Goal: Task Accomplishment & Management: Use online tool/utility

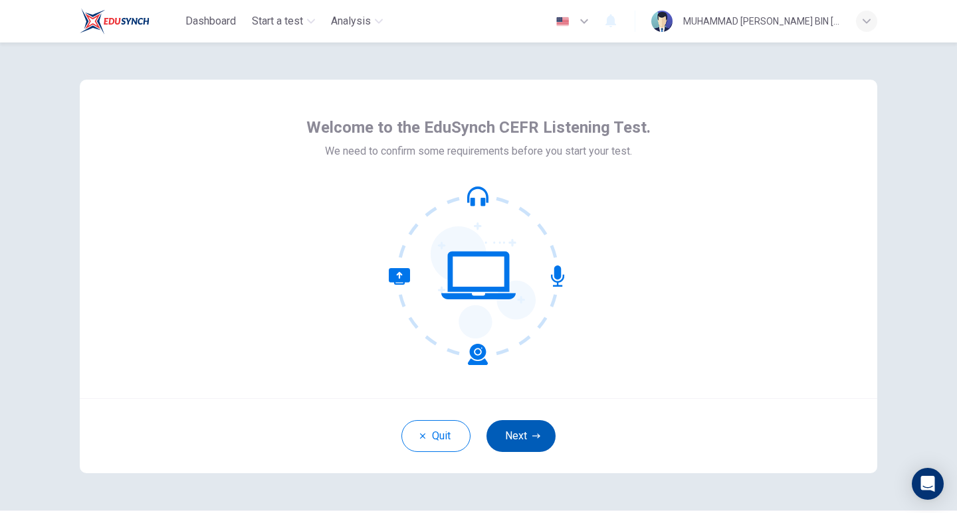
click at [525, 428] on button "Next" at bounding box center [520, 436] width 69 height 32
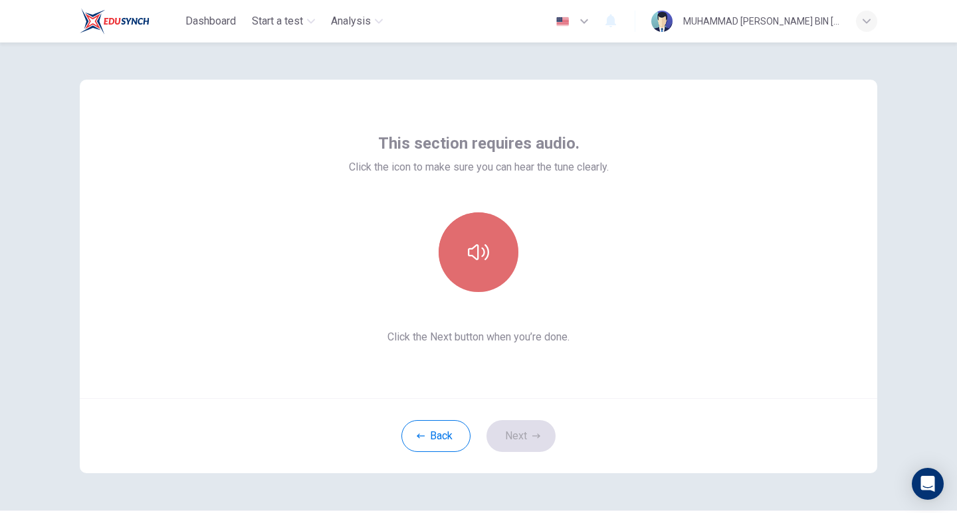
click at [472, 254] on icon "button" at bounding box center [478, 252] width 21 height 21
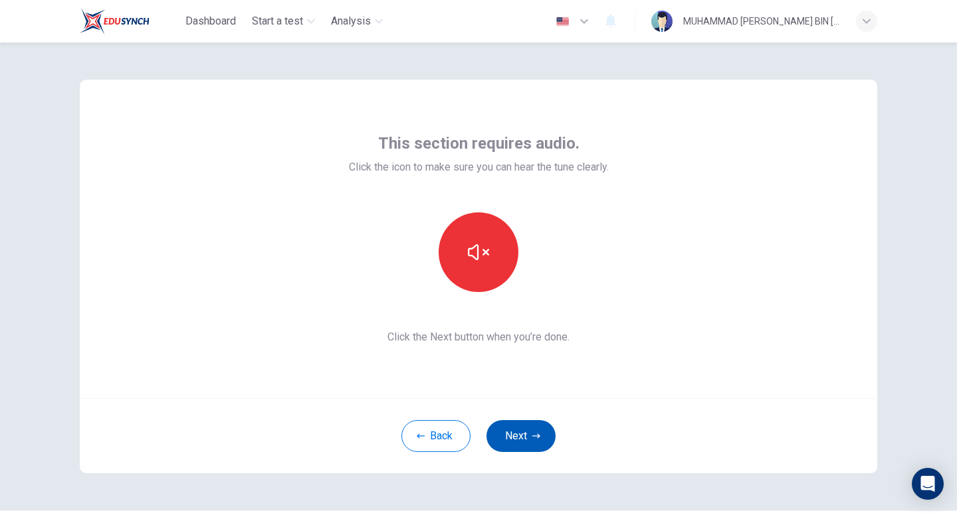
click at [537, 426] on button "Next" at bounding box center [520, 436] width 69 height 32
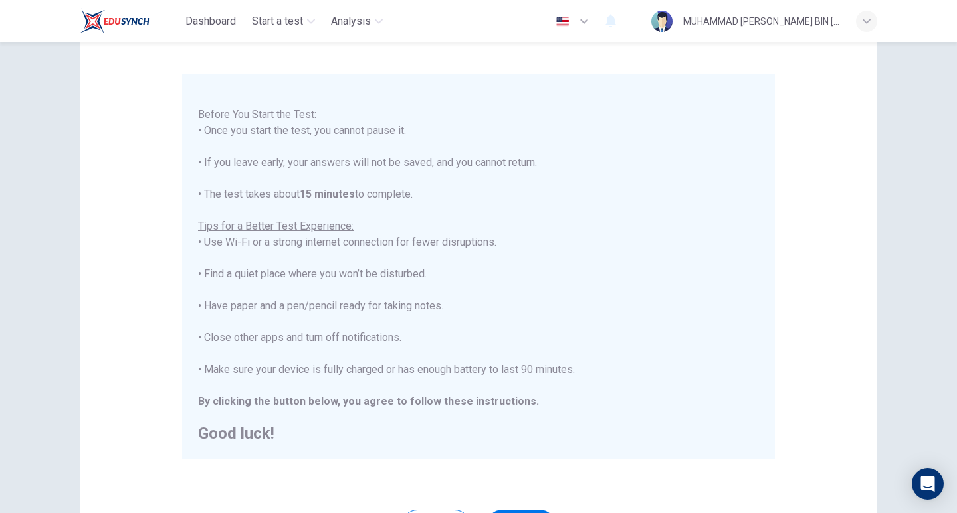
scroll to position [225, 0]
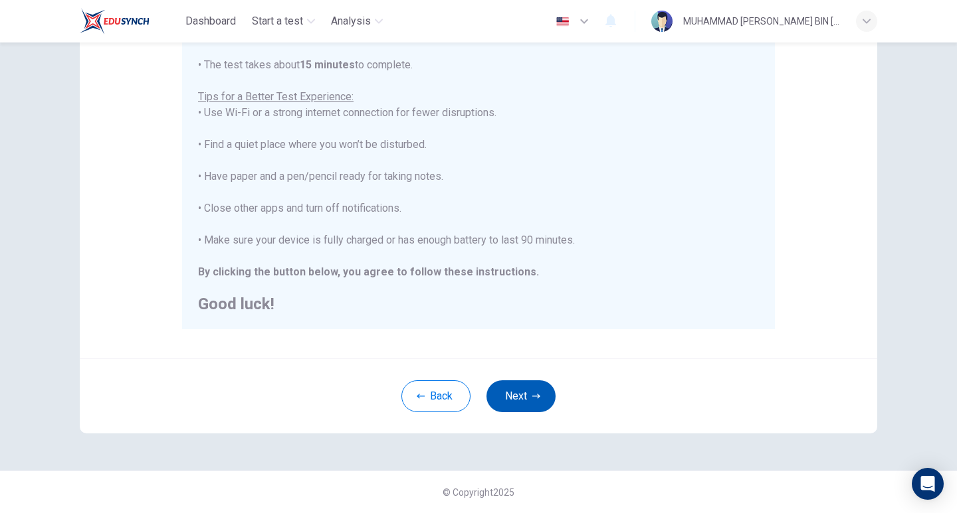
click at [519, 395] on button "Next" at bounding box center [520, 397] width 69 height 32
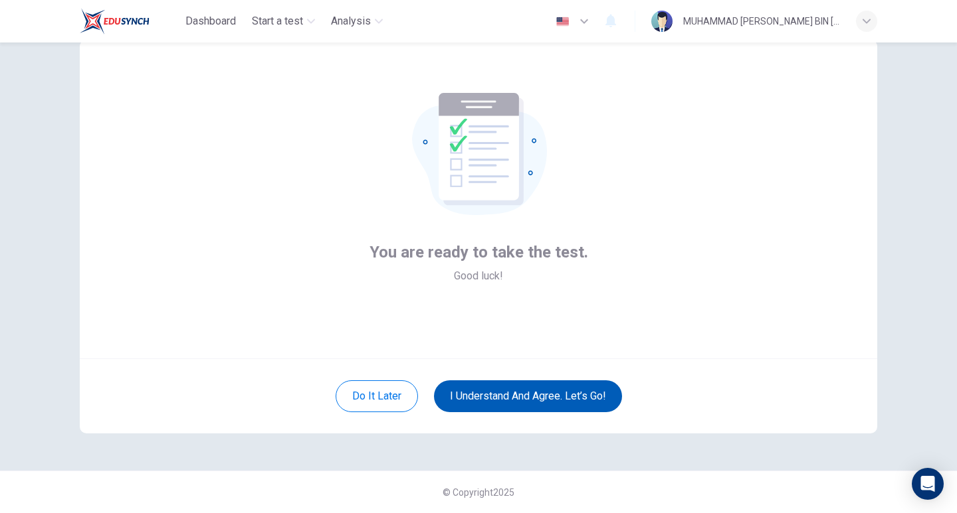
scroll to position [40, 0]
click at [540, 387] on button "I understand and agree. Let’s go!" at bounding box center [528, 397] width 188 height 32
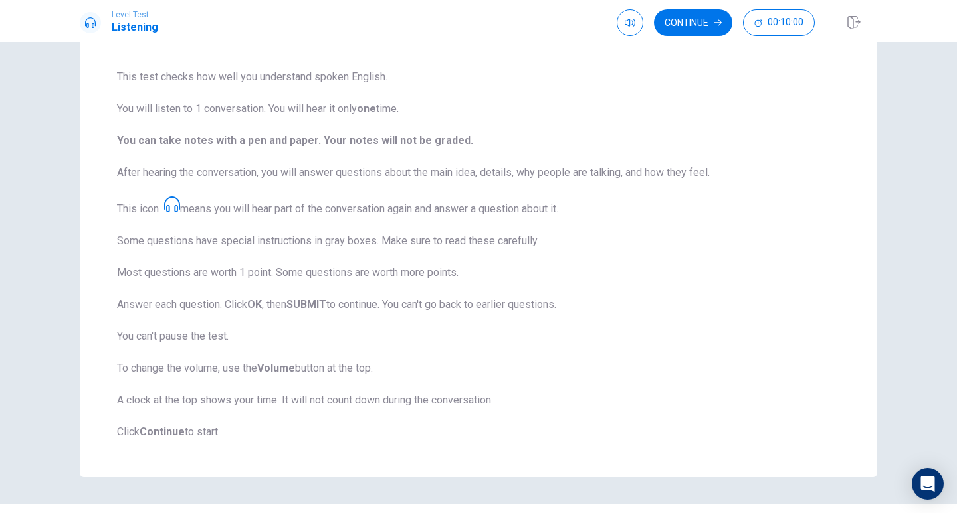
scroll to position [124, 0]
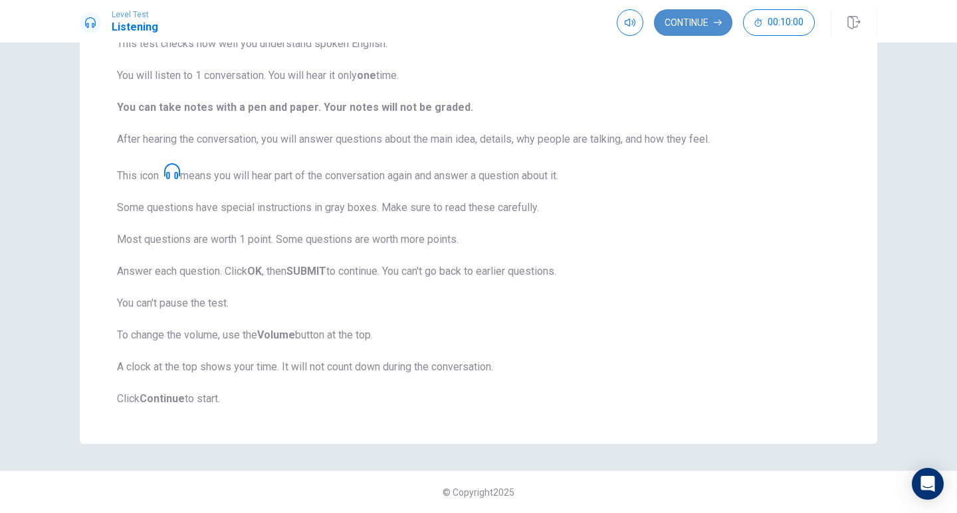
click at [703, 26] on button "Continue" at bounding box center [693, 22] width 78 height 27
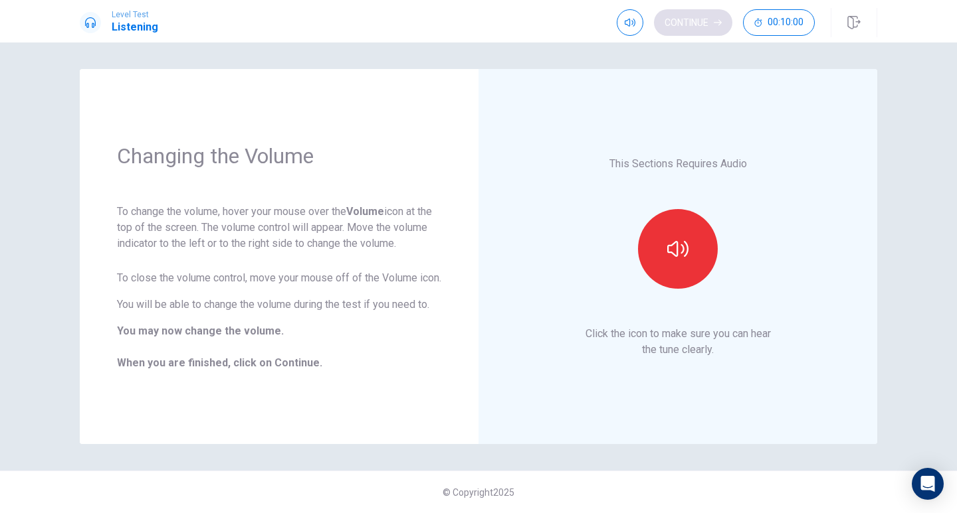
scroll to position [0, 0]
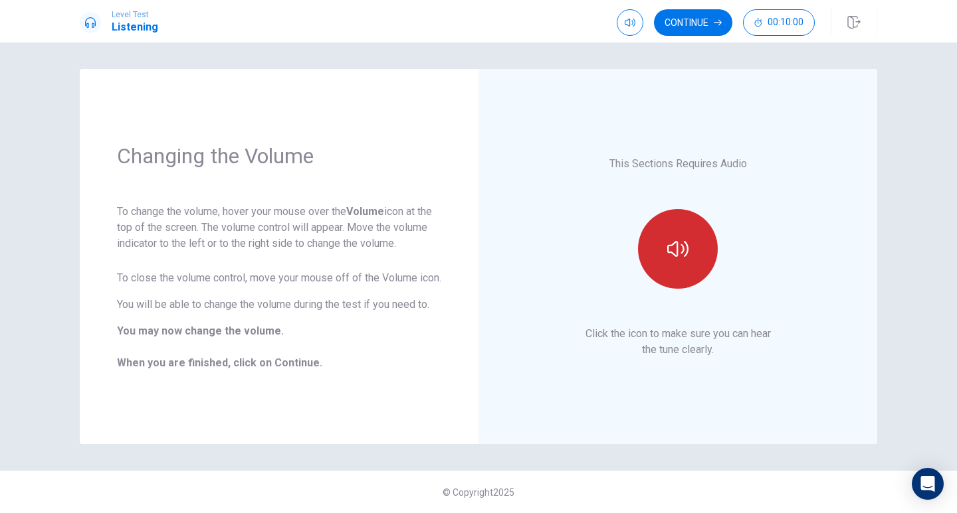
click at [692, 284] on button "button" at bounding box center [678, 249] width 80 height 80
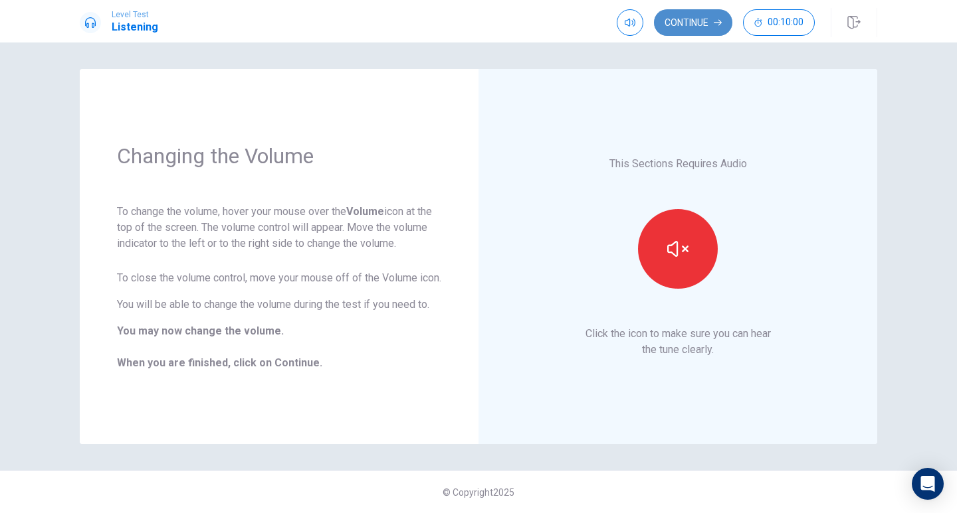
click at [709, 28] on button "Continue" at bounding box center [693, 22] width 78 height 27
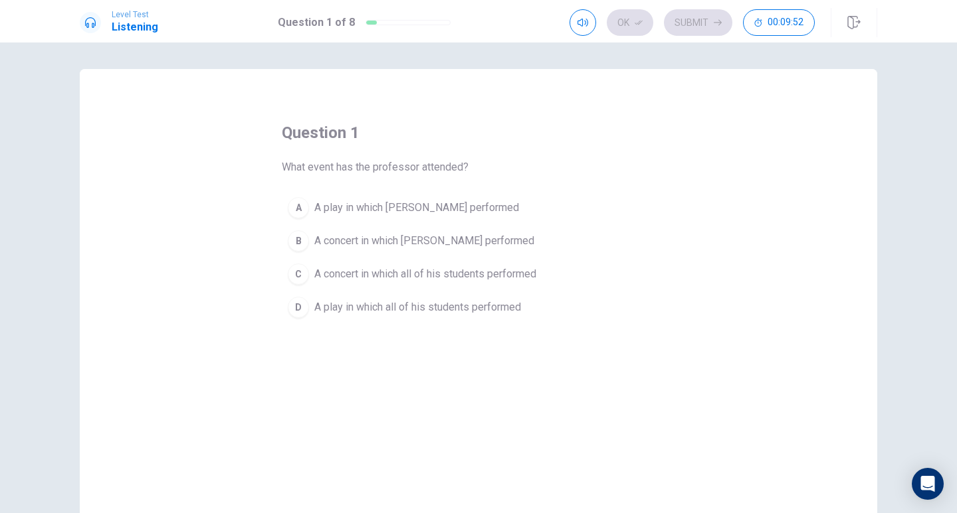
click at [357, 238] on span "A concert in which Julia performed" at bounding box center [424, 241] width 220 height 16
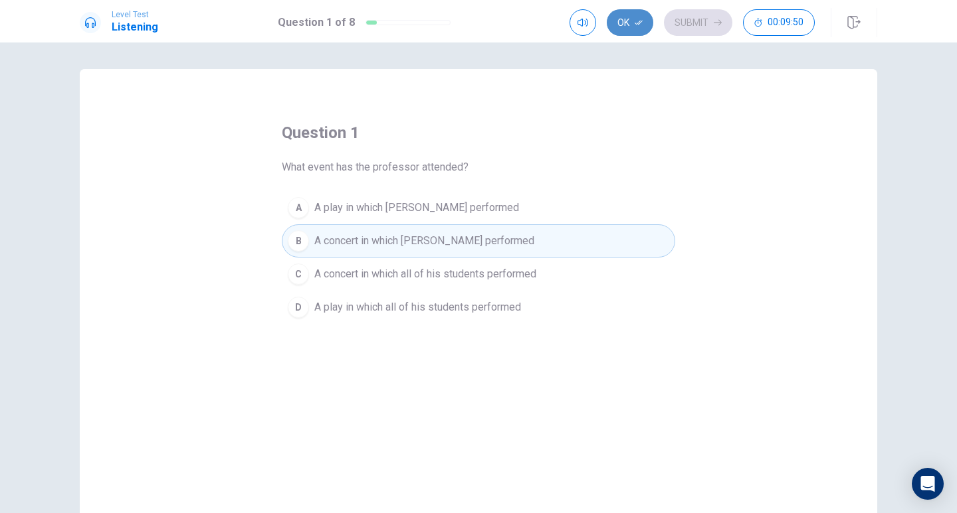
click at [632, 14] on button "Ok" at bounding box center [629, 22] width 46 height 27
click at [719, 29] on button "Submit" at bounding box center [698, 22] width 68 height 27
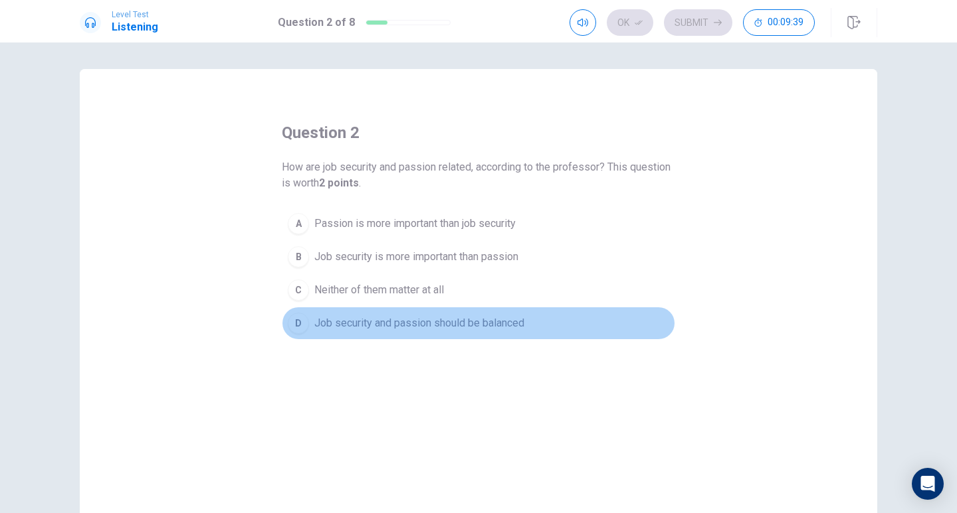
click at [357, 318] on span "Job security and passion should be balanced" at bounding box center [419, 324] width 210 height 16
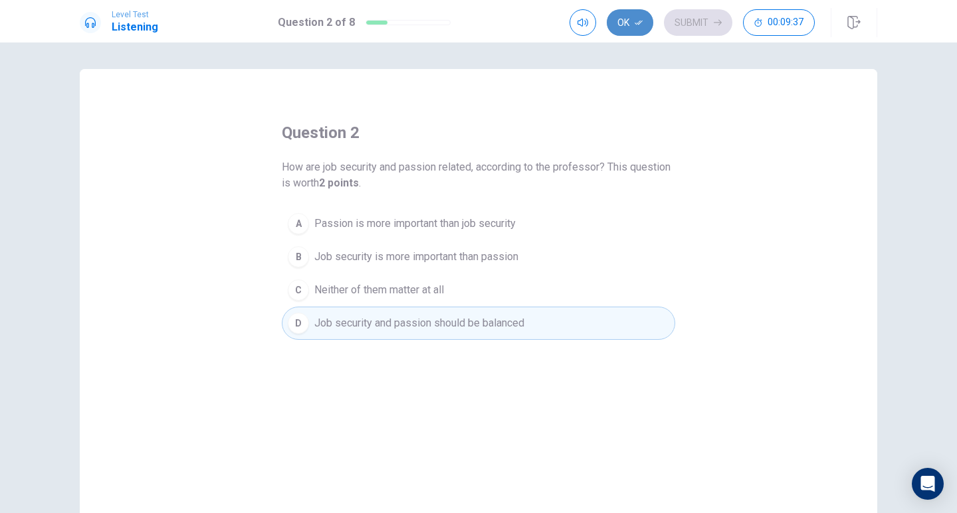
click at [644, 29] on button "Ok" at bounding box center [629, 22] width 46 height 27
click at [678, 20] on button "Submit" at bounding box center [698, 22] width 68 height 27
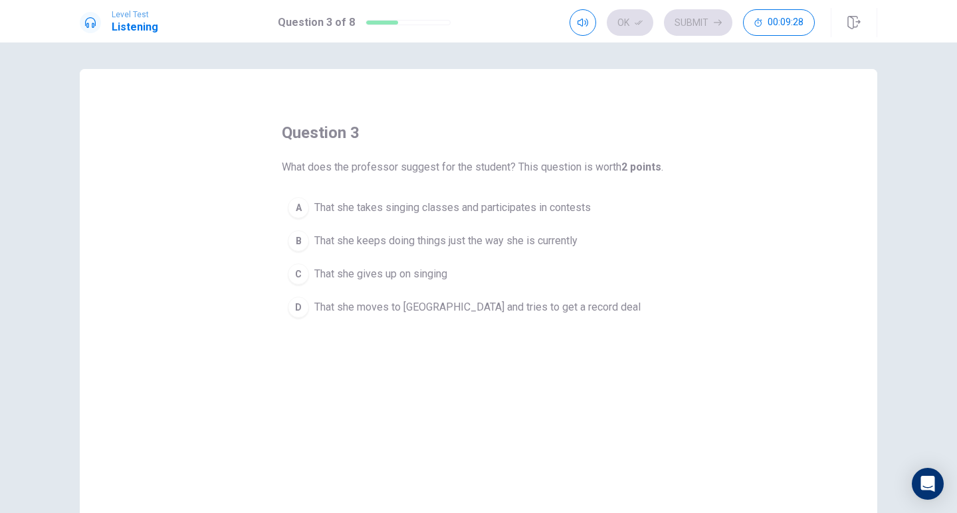
click at [428, 210] on span "That she takes singing classes and participates in contests" at bounding box center [452, 208] width 276 height 16
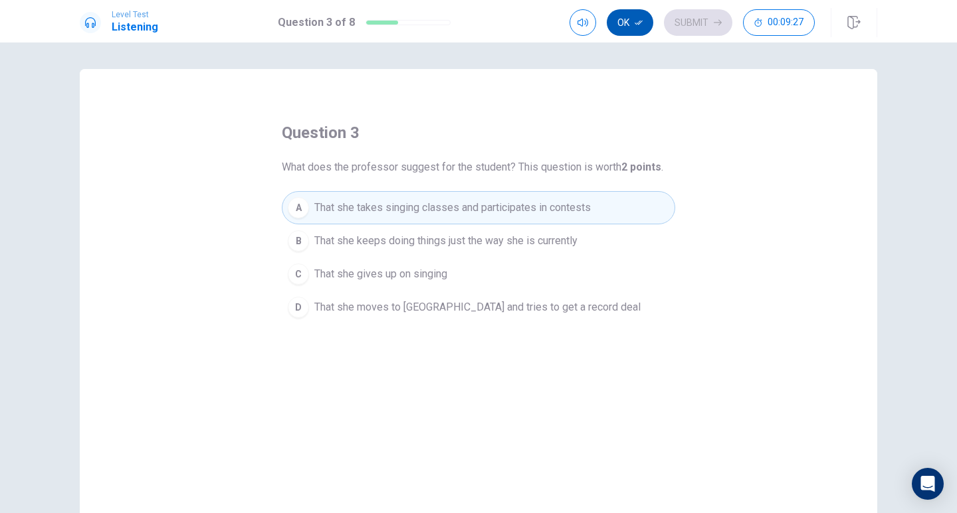
click at [640, 27] on button "Ok" at bounding box center [629, 22] width 46 height 27
click at [691, 15] on button "Submit" at bounding box center [698, 22] width 68 height 27
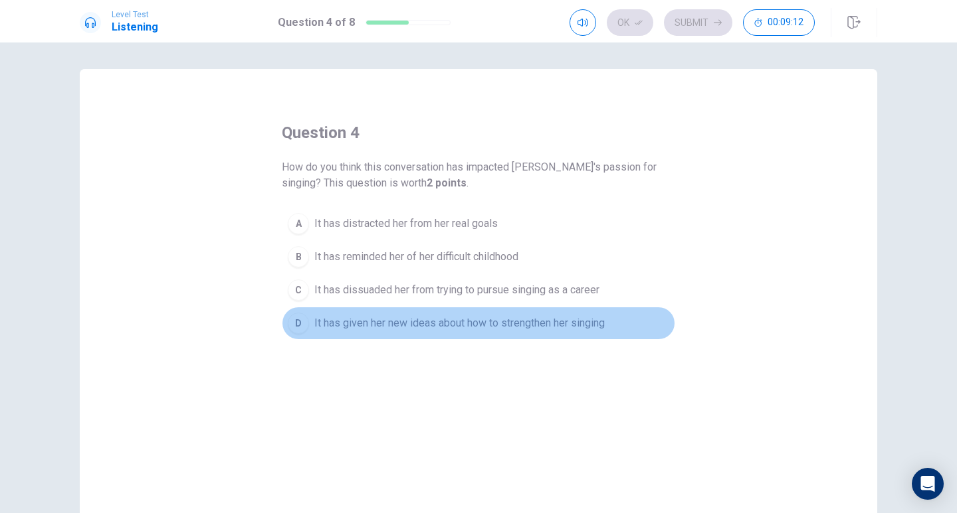
click at [405, 325] on span "It has given her new ideas about how to strengthen her singing" at bounding box center [459, 324] width 290 height 16
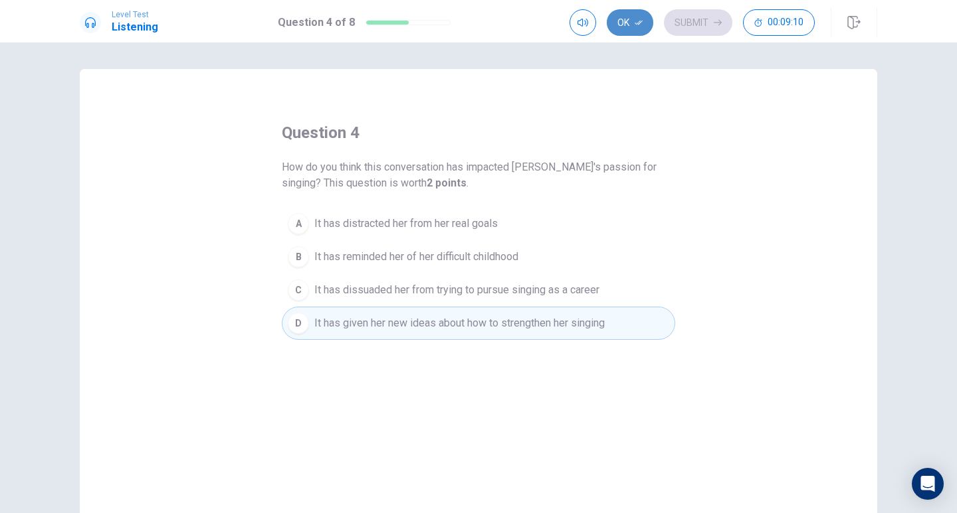
click at [628, 29] on button "Ok" at bounding box center [629, 22] width 46 height 27
click at [673, 27] on button "Submit" at bounding box center [698, 22] width 68 height 27
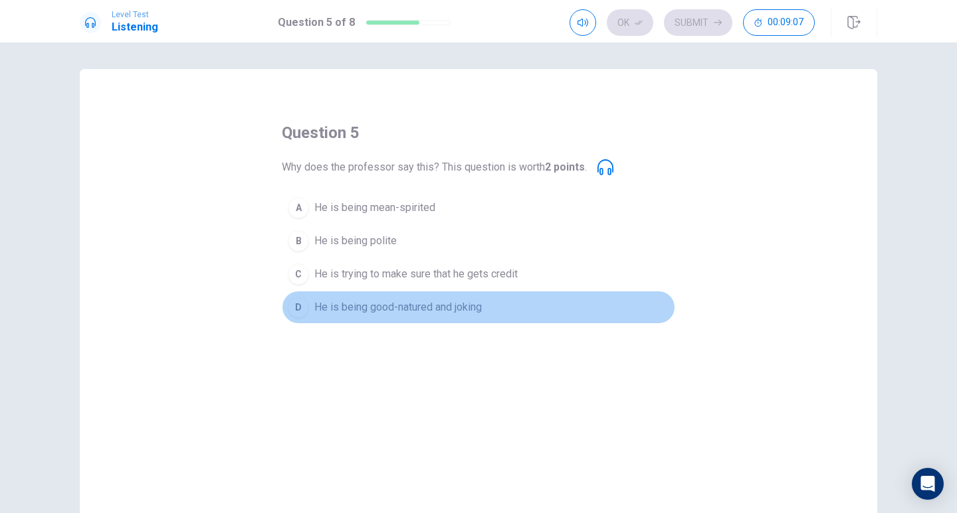
click at [367, 312] on span "He is being good-natured and joking" at bounding box center [397, 308] width 167 height 16
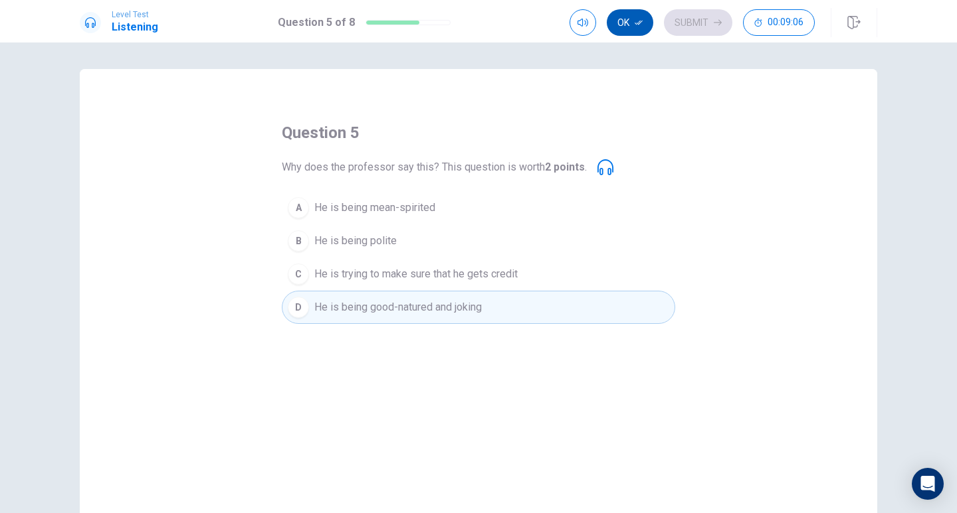
click at [640, 16] on button "Ok" at bounding box center [629, 22] width 46 height 27
click at [685, 23] on button "Submit" at bounding box center [698, 22] width 68 height 27
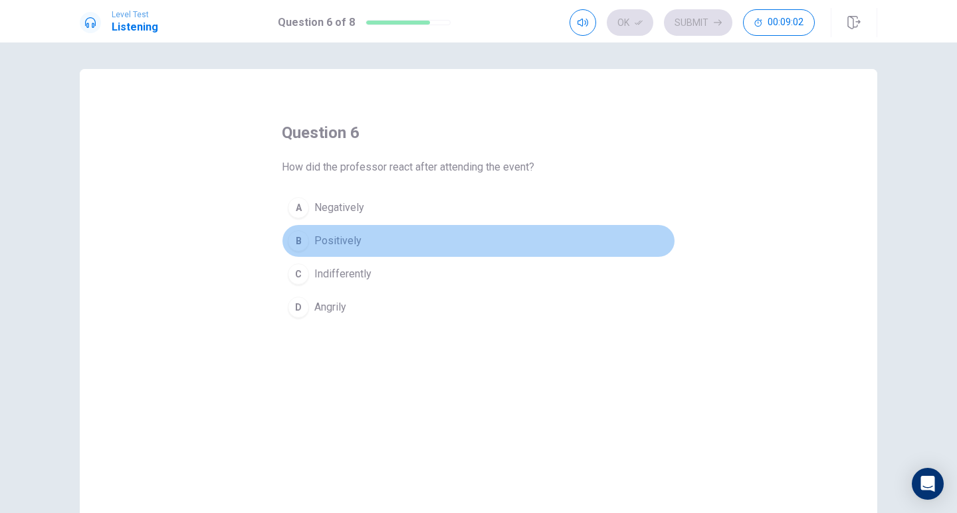
click at [331, 235] on span "Positively" at bounding box center [337, 241] width 47 height 16
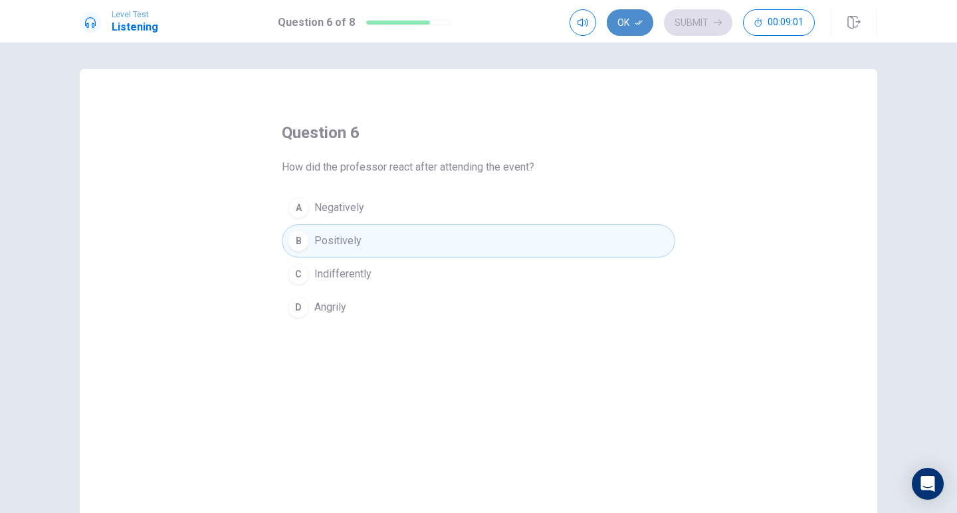
click at [631, 13] on button "Ok" at bounding box center [629, 22] width 46 height 27
click at [682, 19] on button "Submit" at bounding box center [698, 22] width 68 height 27
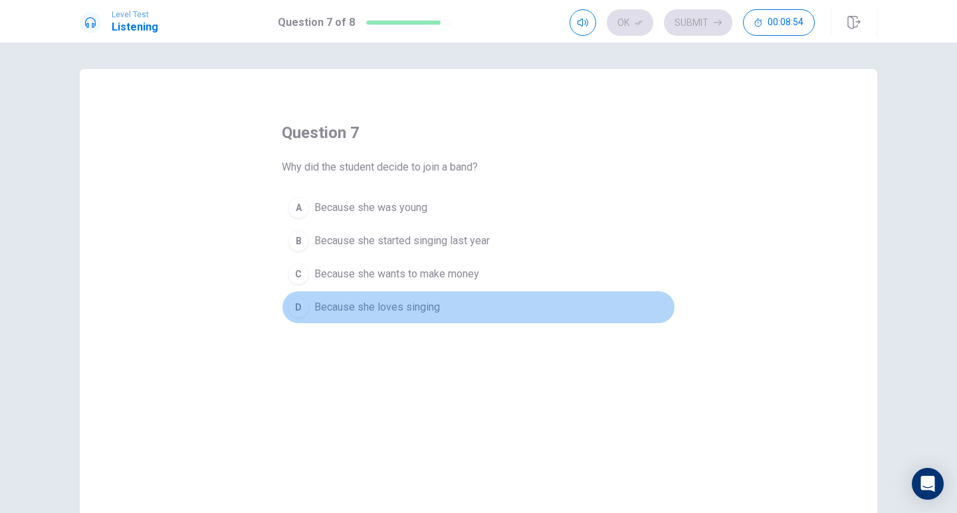
click at [338, 301] on span "Because she loves singing" at bounding box center [377, 308] width 126 height 16
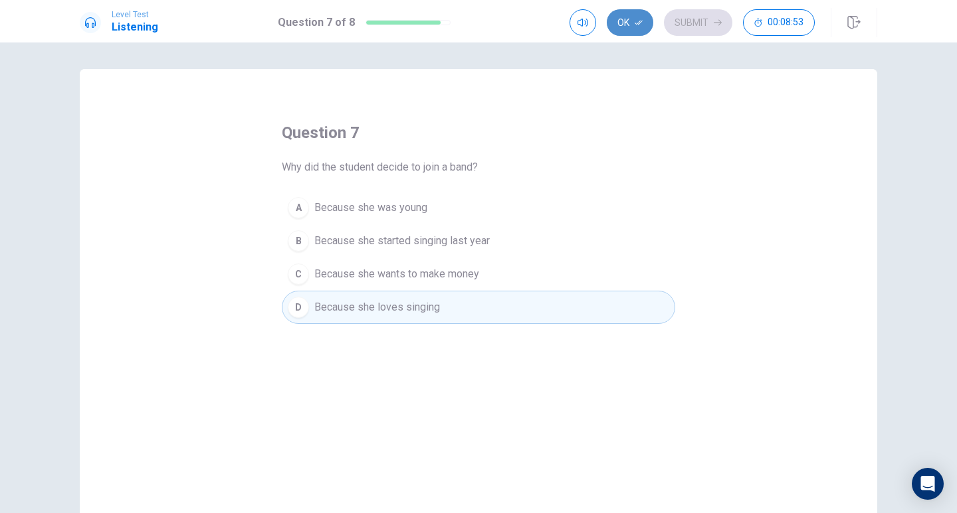
click at [640, 33] on button "Ok" at bounding box center [629, 22] width 46 height 27
click at [708, 24] on button "Submit" at bounding box center [698, 22] width 68 height 27
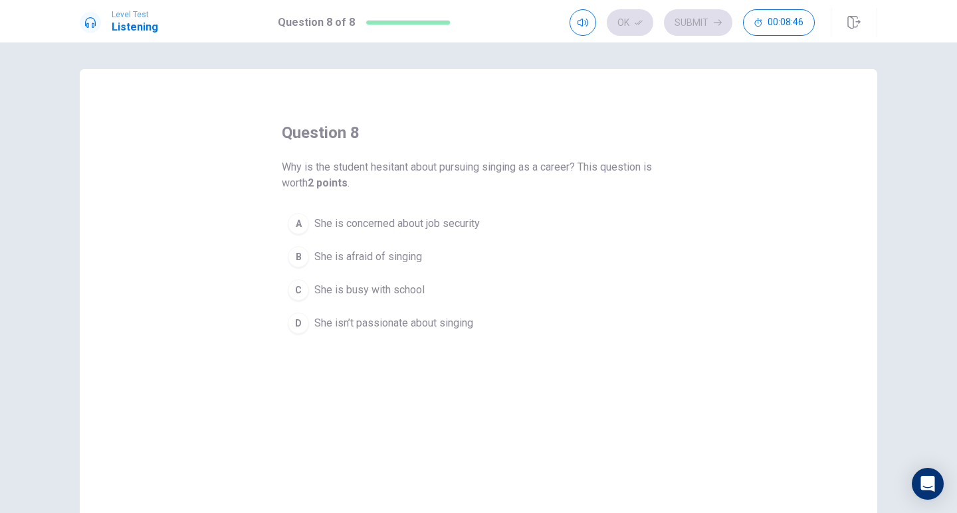
click at [453, 214] on button "A She is concerned about job security" at bounding box center [478, 223] width 393 height 33
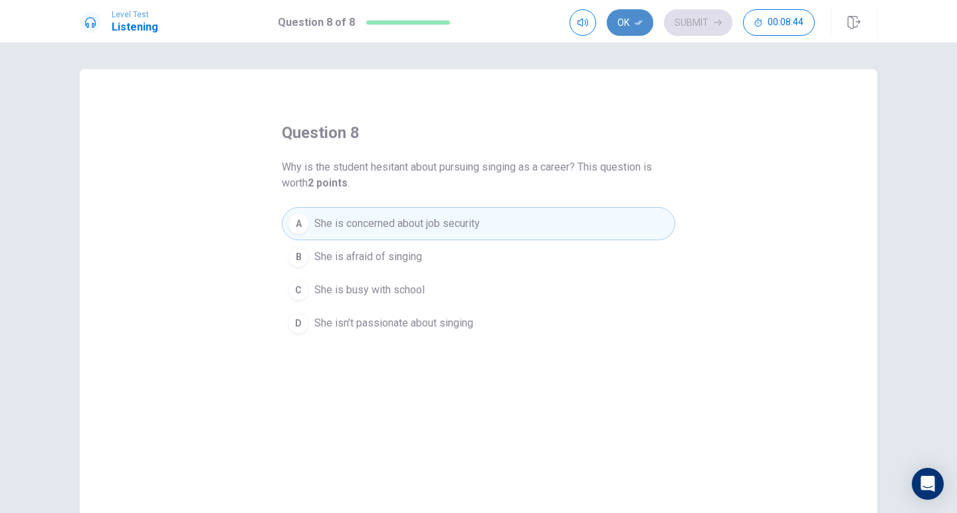
click at [628, 33] on button "Ok" at bounding box center [629, 22] width 46 height 27
click at [678, 23] on button "Submit" at bounding box center [698, 22] width 68 height 27
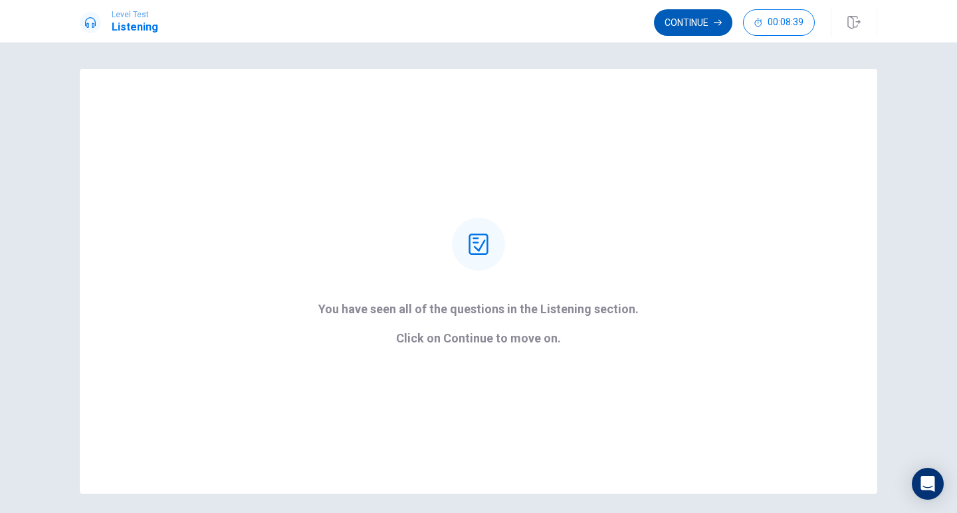
click at [717, 30] on button "Continue" at bounding box center [693, 22] width 78 height 27
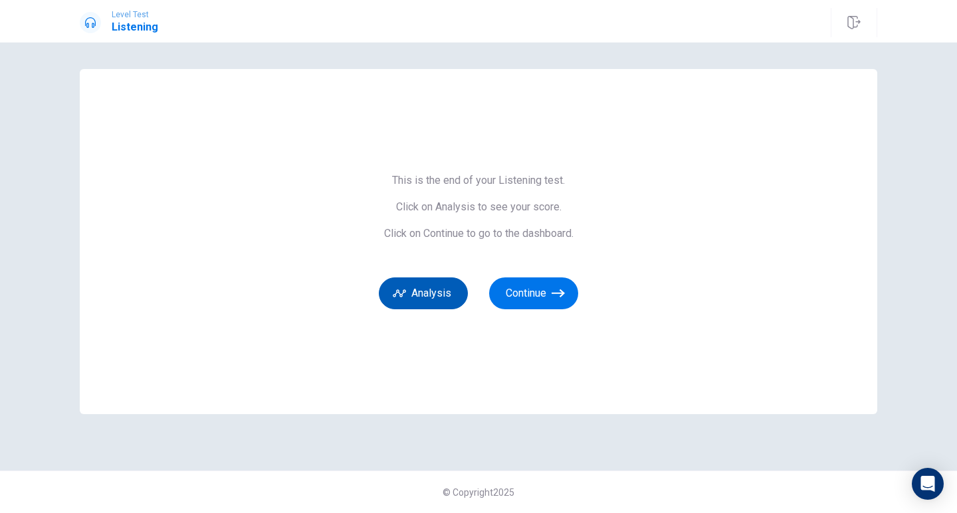
click at [451, 284] on button "Analysis" at bounding box center [423, 294] width 89 height 32
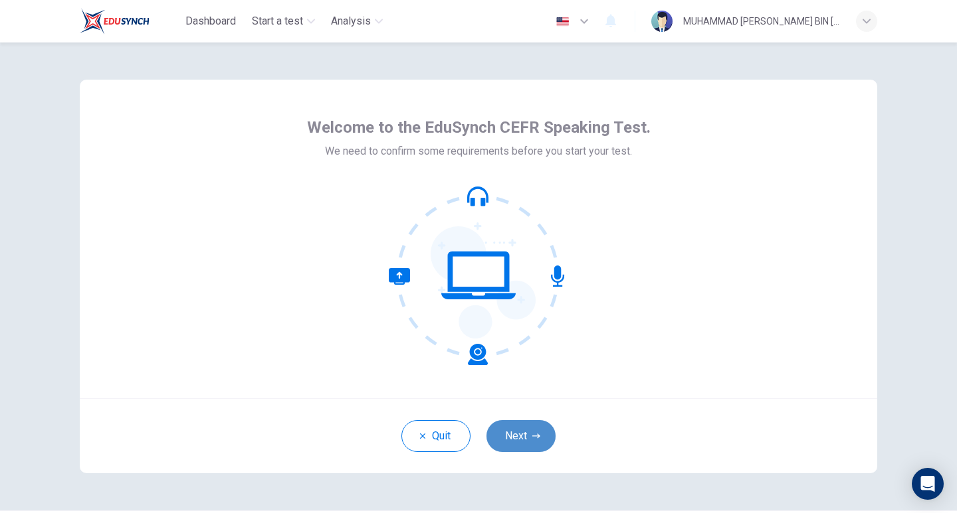
click at [533, 442] on button "Next" at bounding box center [520, 436] width 69 height 32
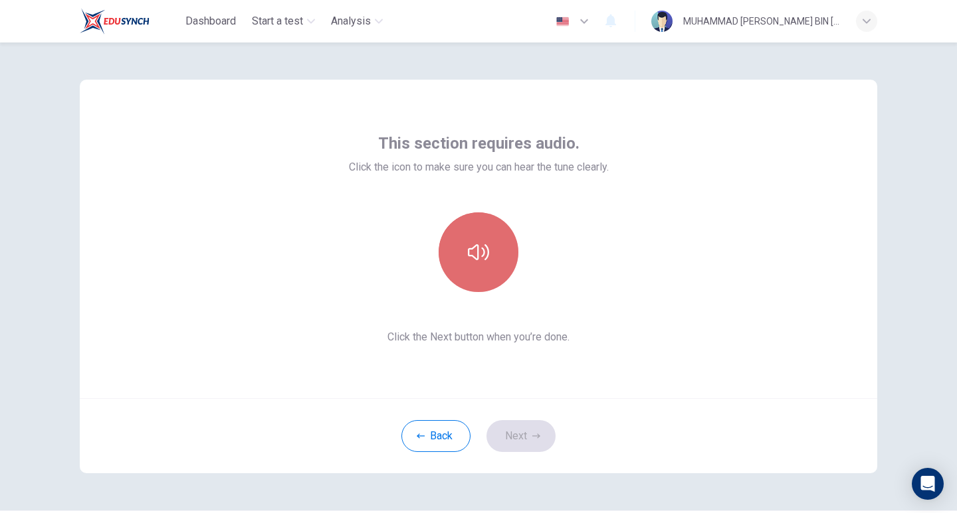
click at [481, 223] on button "button" at bounding box center [478, 253] width 80 height 80
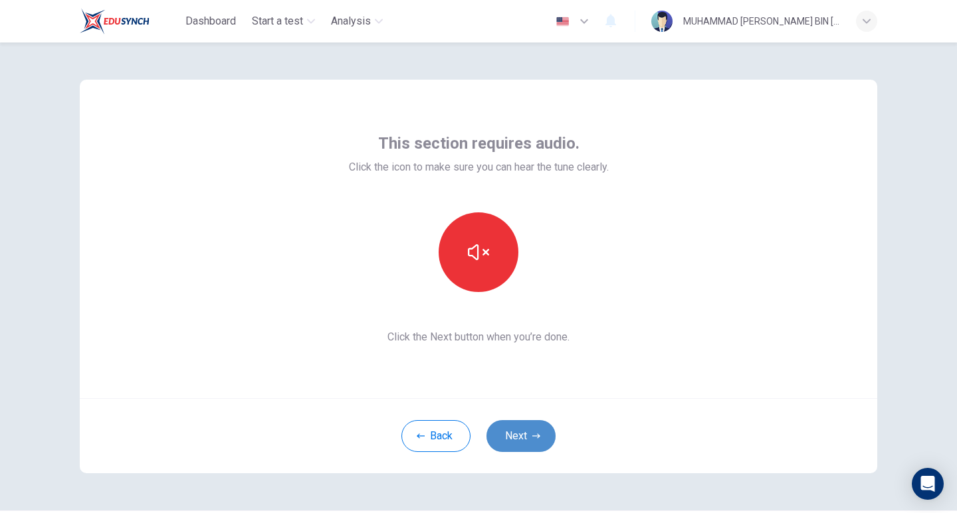
click at [535, 441] on button "Next" at bounding box center [520, 436] width 69 height 32
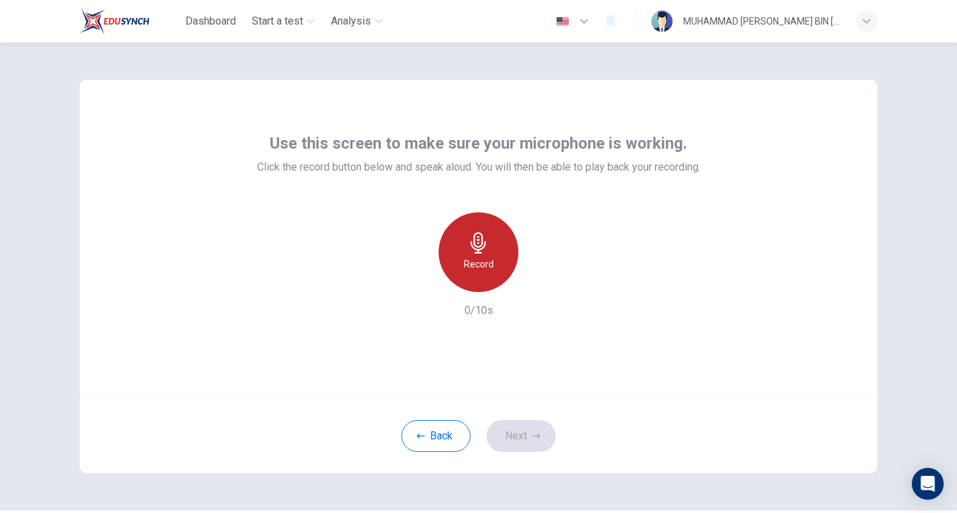
click at [477, 251] on icon "button" at bounding box center [478, 242] width 21 height 21
click at [476, 250] on icon "button" at bounding box center [477, 242] width 15 height 21
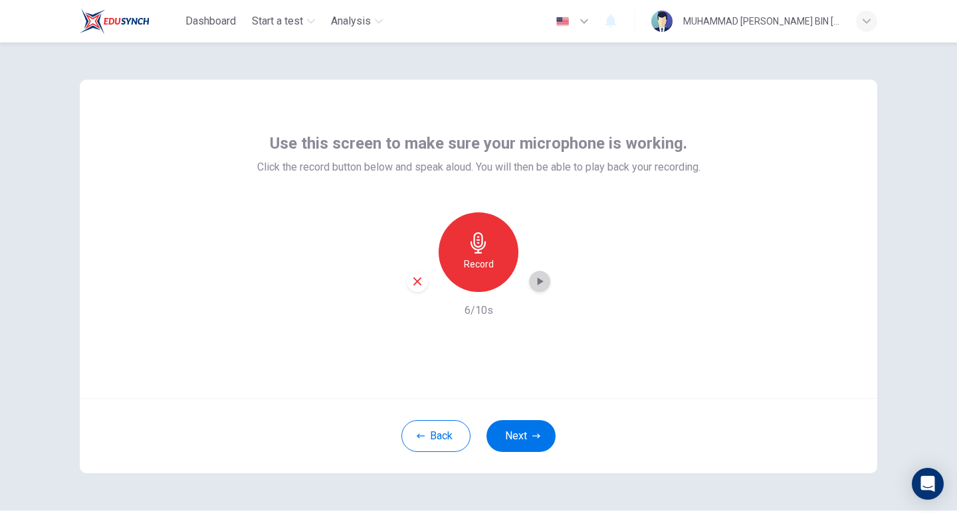
click at [545, 282] on div "button" at bounding box center [539, 281] width 21 height 21
click at [519, 436] on button "Next" at bounding box center [520, 436] width 69 height 32
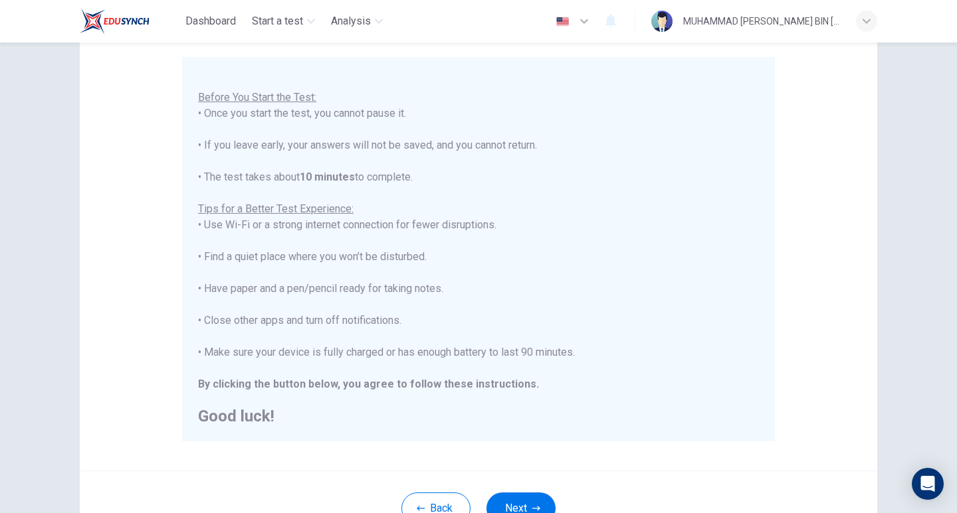
scroll to position [133, 0]
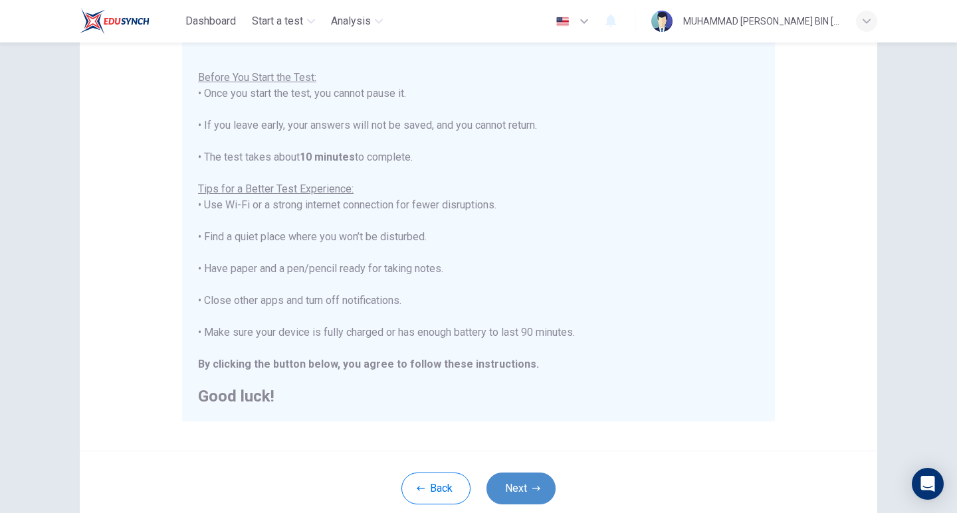
click at [509, 490] on button "Next" at bounding box center [520, 489] width 69 height 32
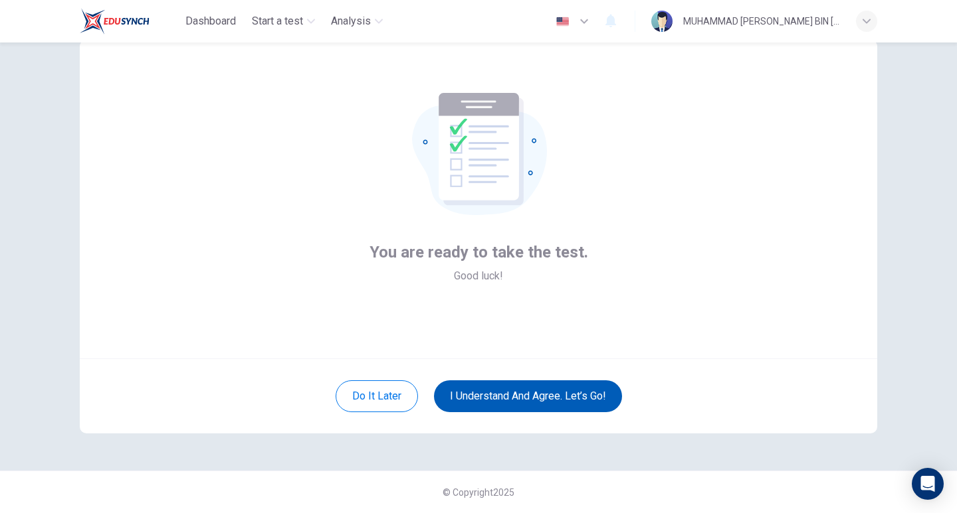
scroll to position [40, 0]
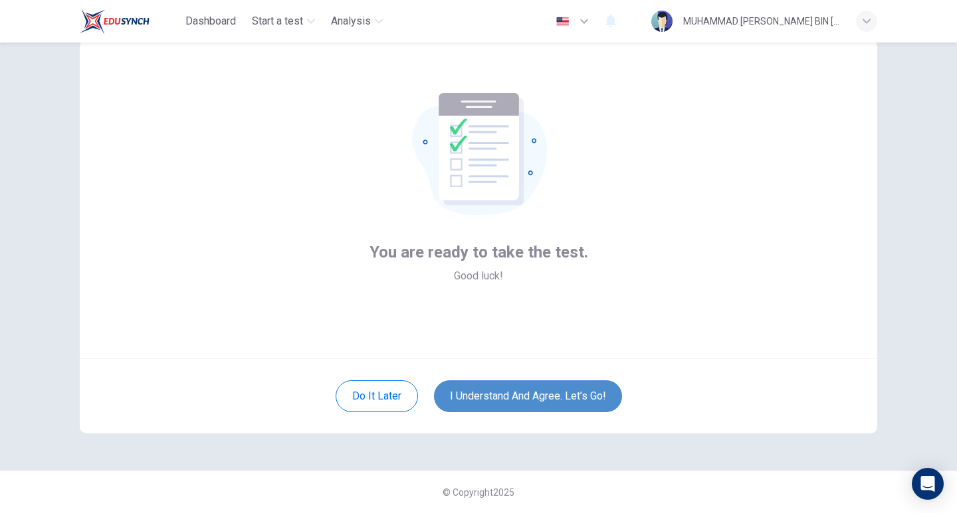
click at [541, 404] on button "I understand and agree. Let’s go!" at bounding box center [528, 397] width 188 height 32
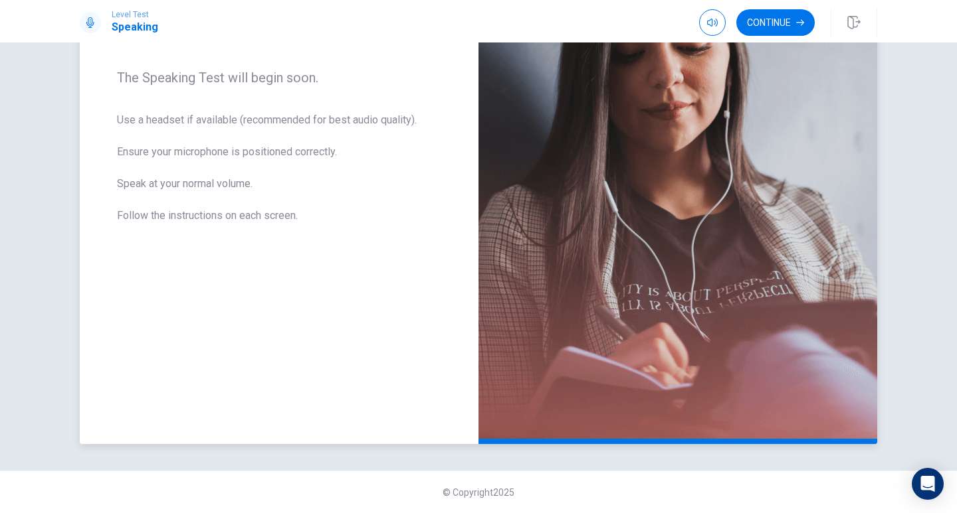
scroll to position [5, 0]
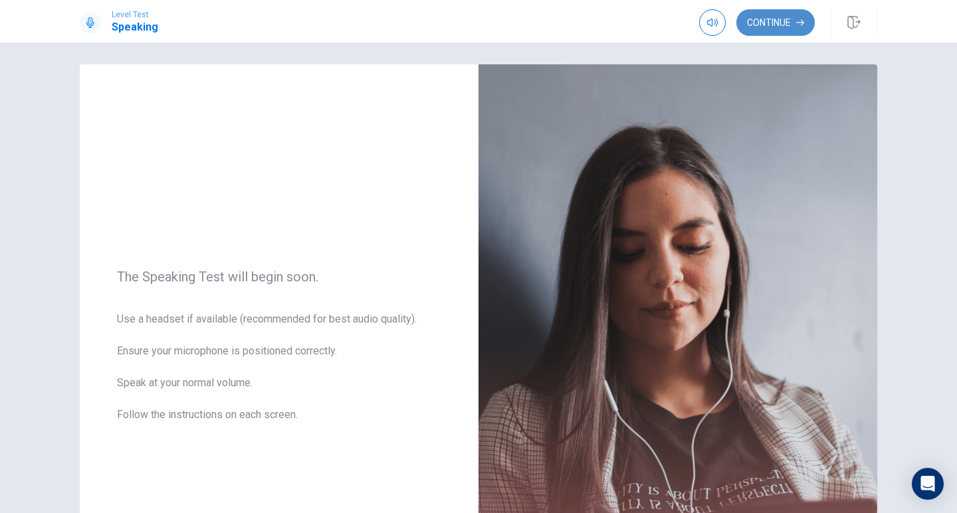
click at [777, 29] on button "Continue" at bounding box center [775, 22] width 78 height 27
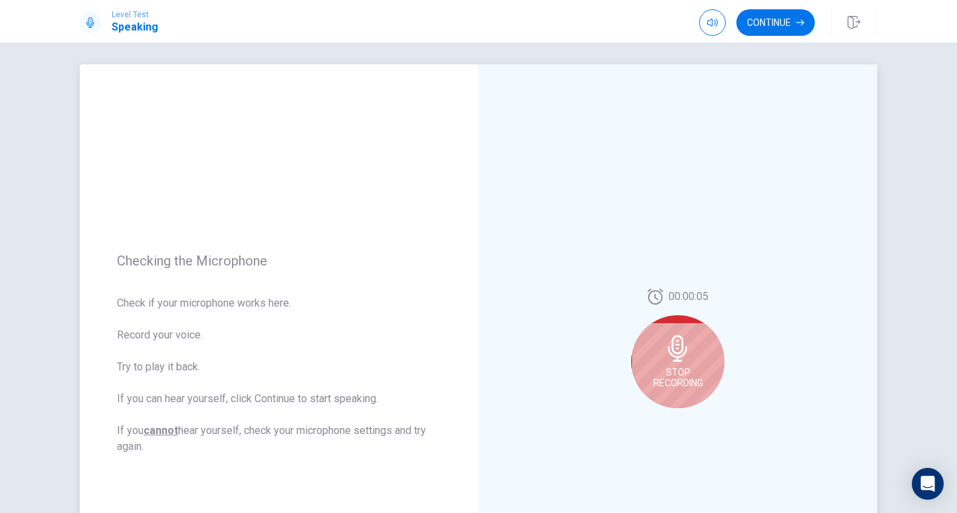
click at [674, 353] on icon at bounding box center [677, 348] width 19 height 27
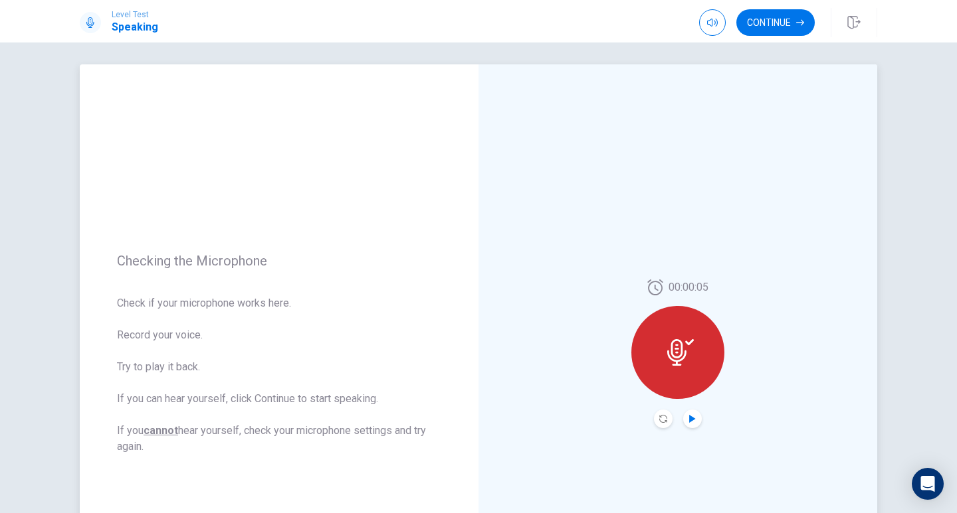
click at [691, 418] on icon "Play Audio" at bounding box center [692, 419] width 6 height 8
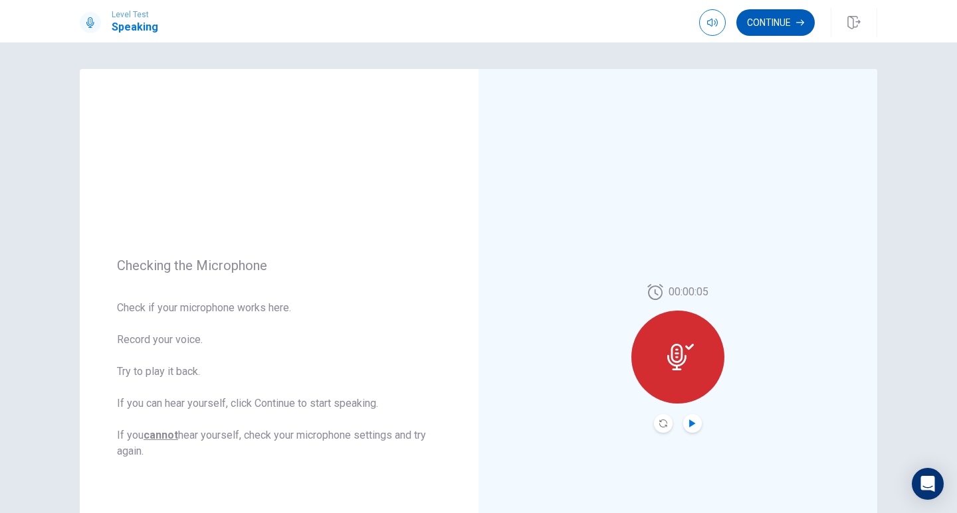
click at [749, 31] on button "Continue" at bounding box center [775, 22] width 78 height 27
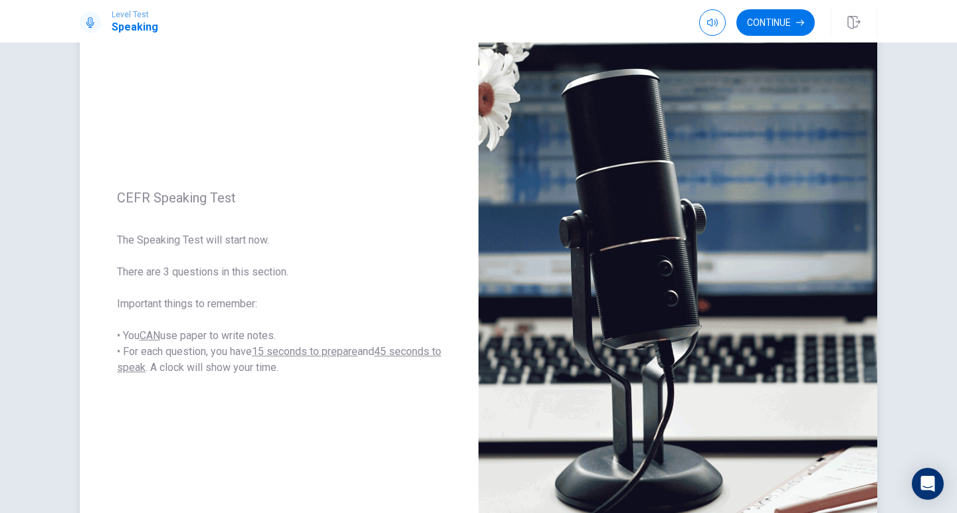
scroll to position [71, 0]
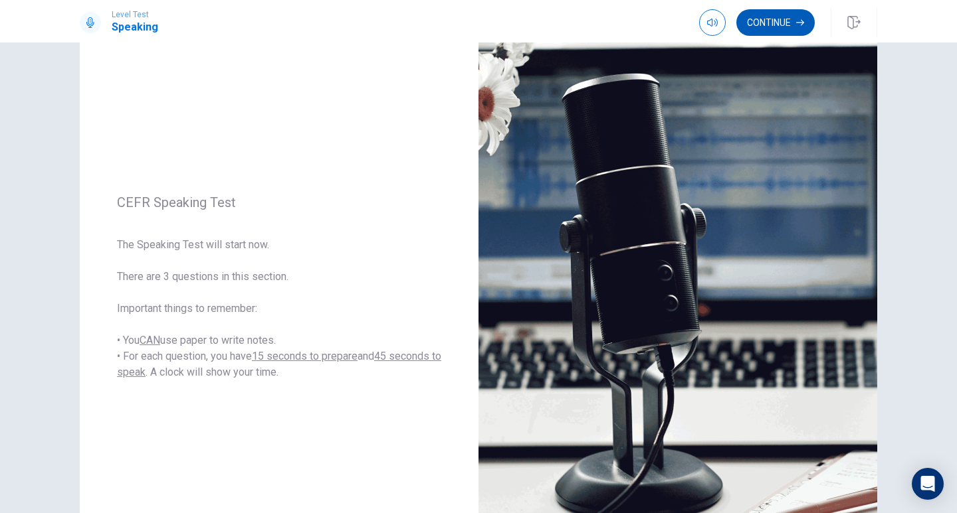
click at [782, 30] on button "Continue" at bounding box center [775, 22] width 78 height 27
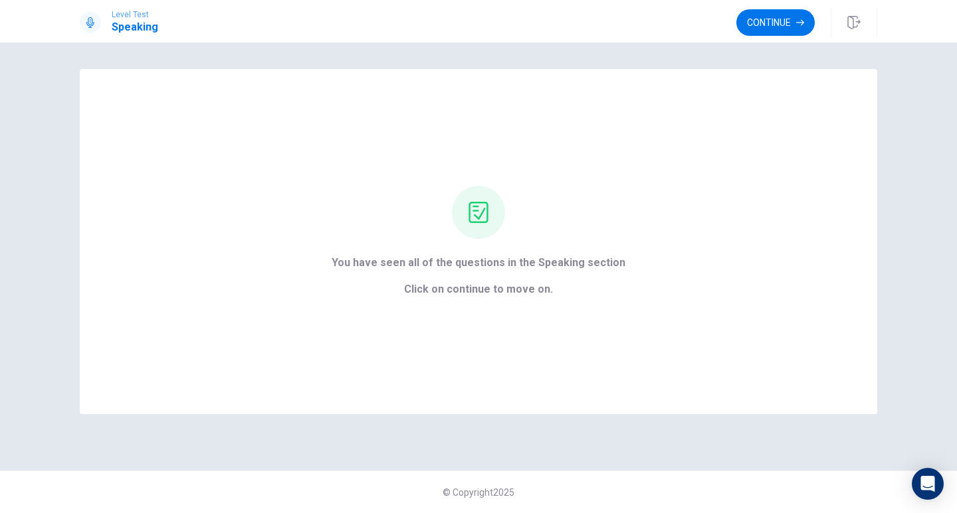
scroll to position [0, 0]
click at [768, 30] on button "Continue" at bounding box center [775, 22] width 78 height 27
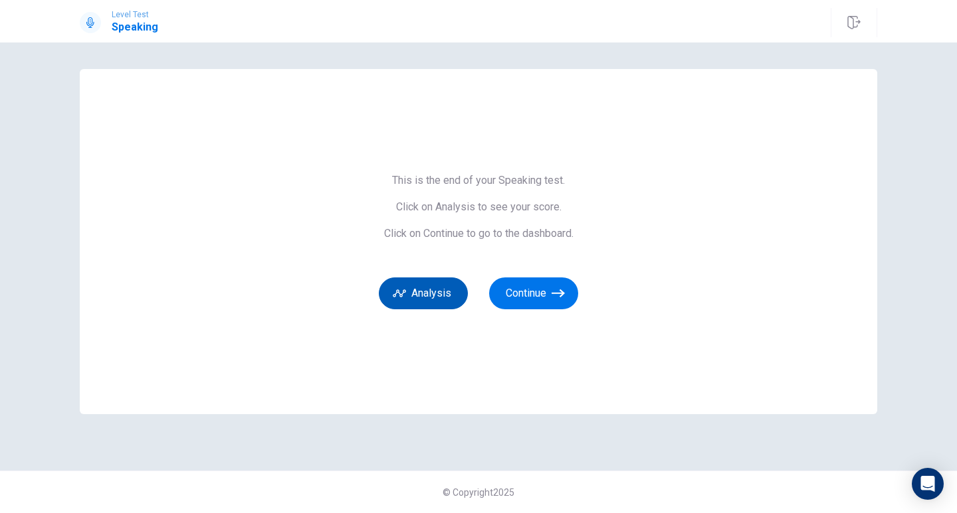
click at [438, 286] on button "Analysis" at bounding box center [423, 294] width 89 height 32
